Goal: Task Accomplishment & Management: Complete application form

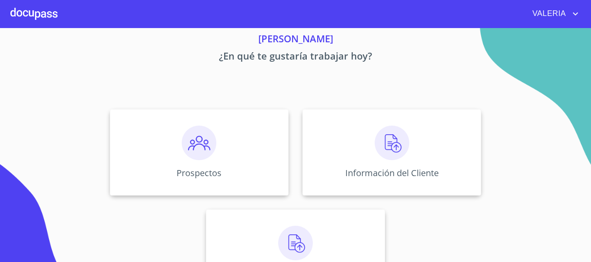
scroll to position [72, 0]
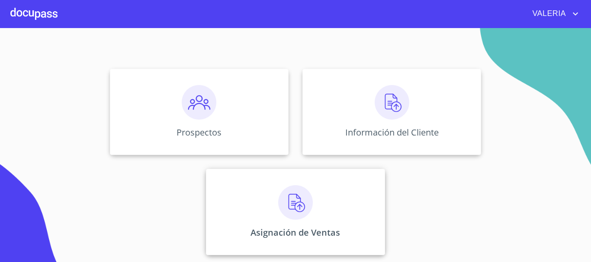
click at [291, 201] on img at bounding box center [295, 202] width 35 height 35
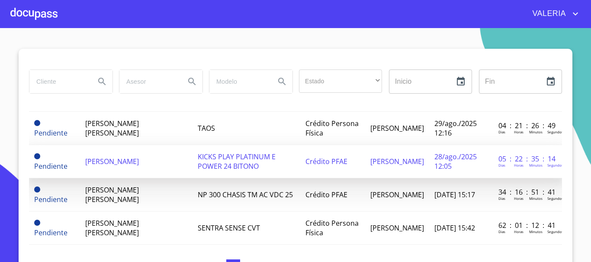
scroll to position [43, 0]
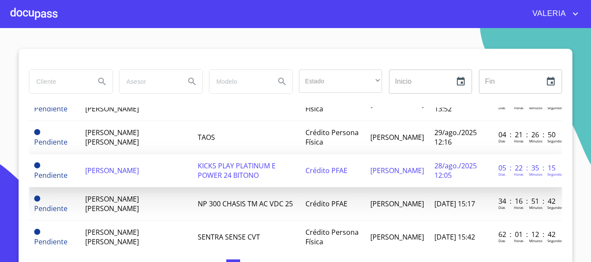
click at [147, 166] on td "[PERSON_NAME]" at bounding box center [136, 170] width 112 height 33
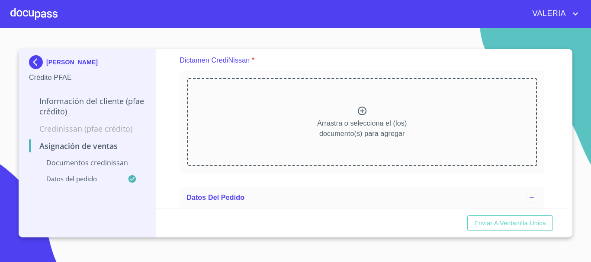
scroll to position [86, 0]
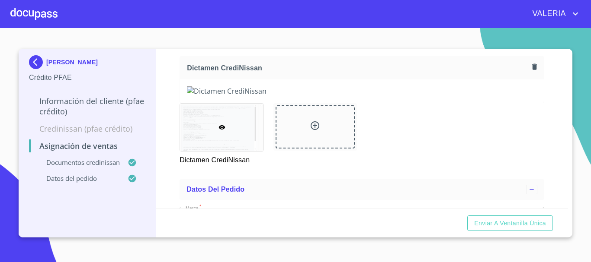
click at [182, 103] on div at bounding box center [362, 91] width 364 height 23
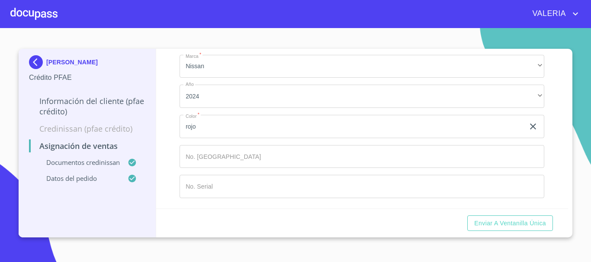
scroll to position [636, 0]
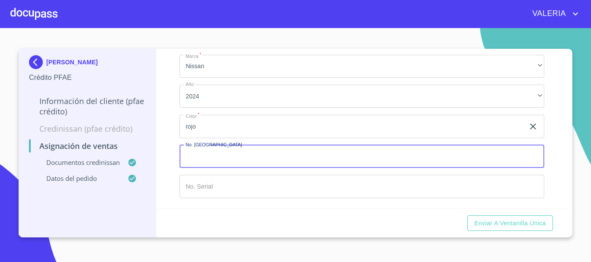
click at [267, 161] on input "Marca   *" at bounding box center [361, 156] width 364 height 23
